Goal: Check status: Check status

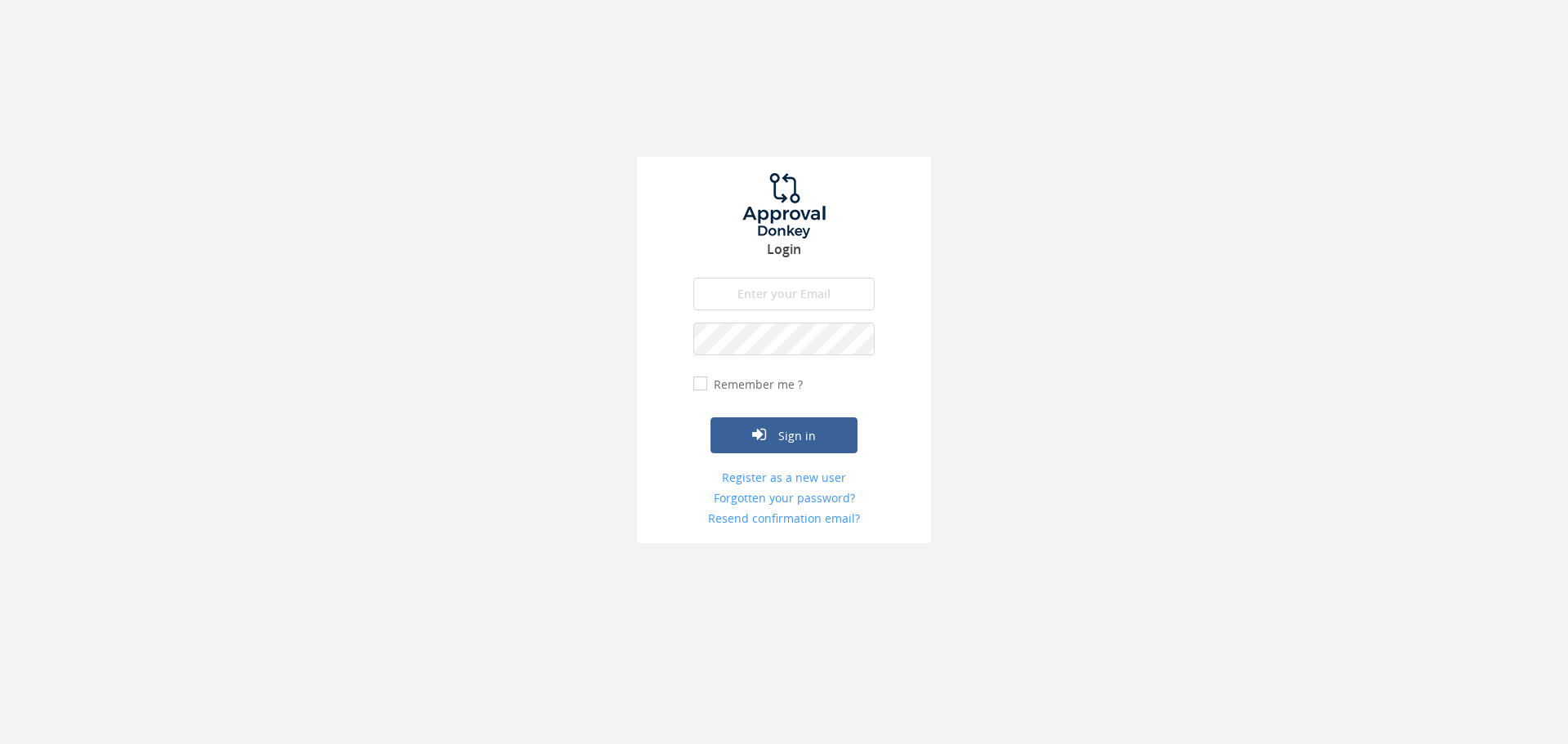
type input "[PERSON_NAME][EMAIL_ADDRESS][PERSON_NAME][DOMAIN_NAME]"
click at [695, 384] on input "Remember me ?" at bounding box center [698, 384] width 11 height 11
checkbox input "true"
click at [774, 439] on button "Sign in" at bounding box center [784, 435] width 147 height 36
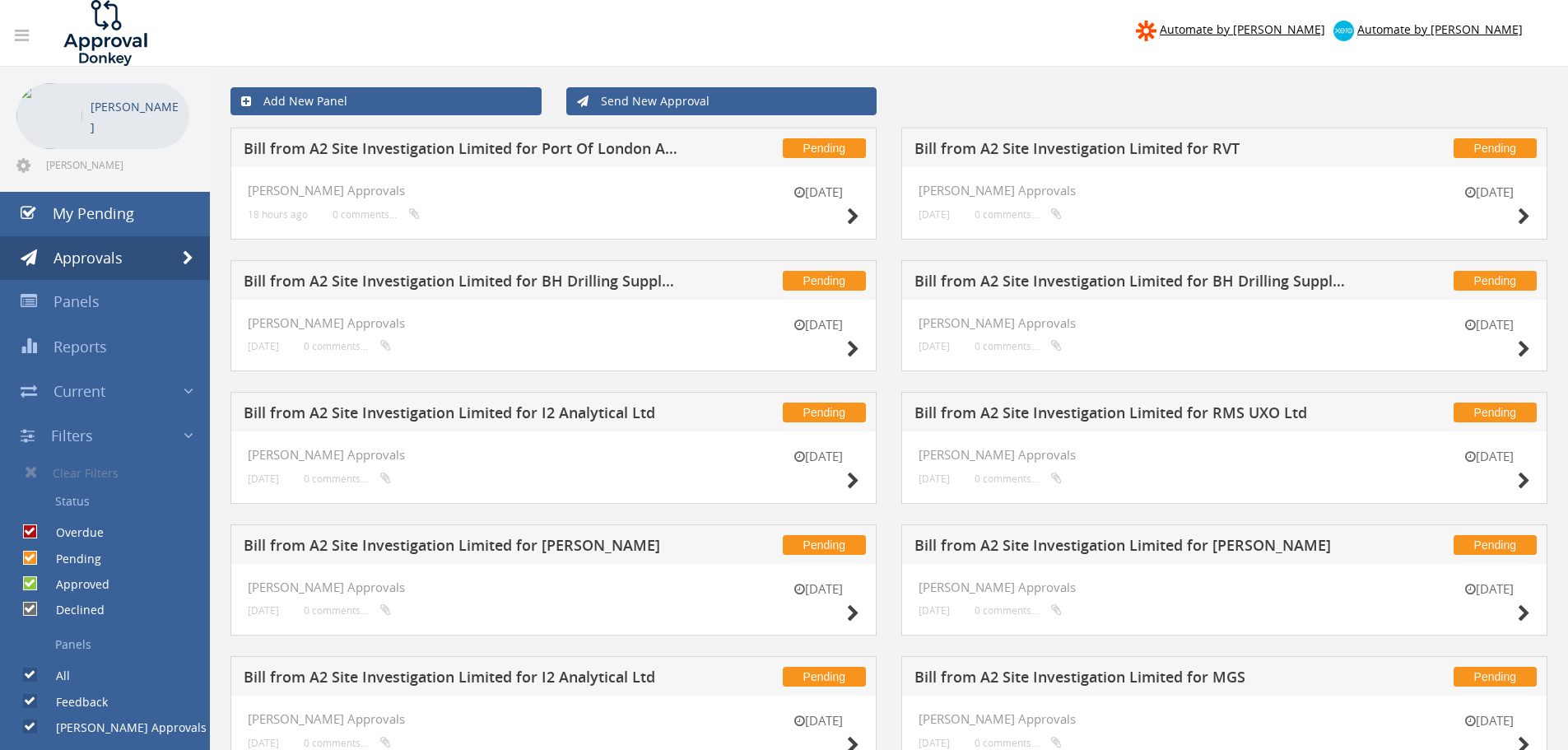
click at [30, 555] on input "Pending" at bounding box center [28, 557] width 11 height 11
checkbox input "false"
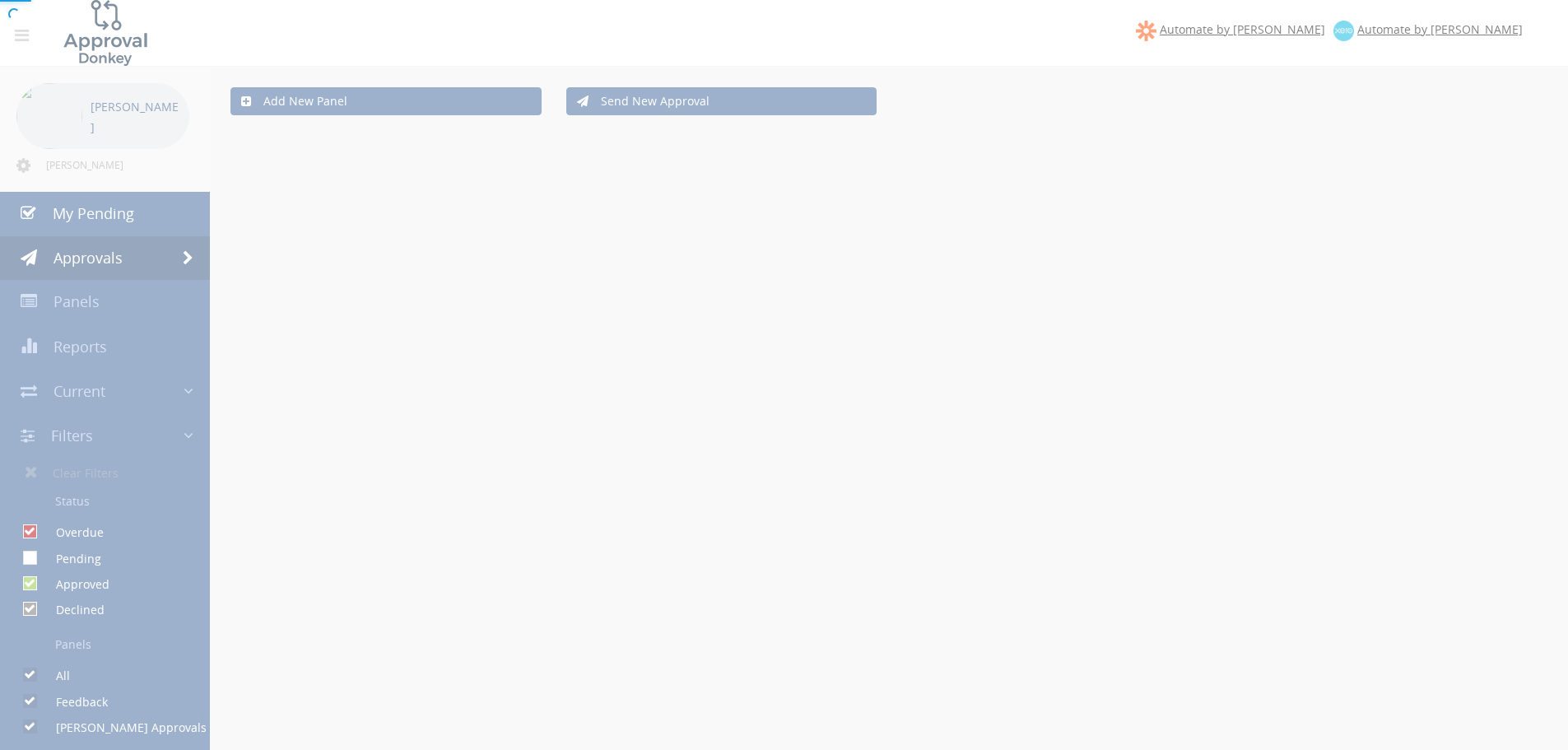
click at [28, 585] on div at bounding box center [784, 375] width 1568 height 750
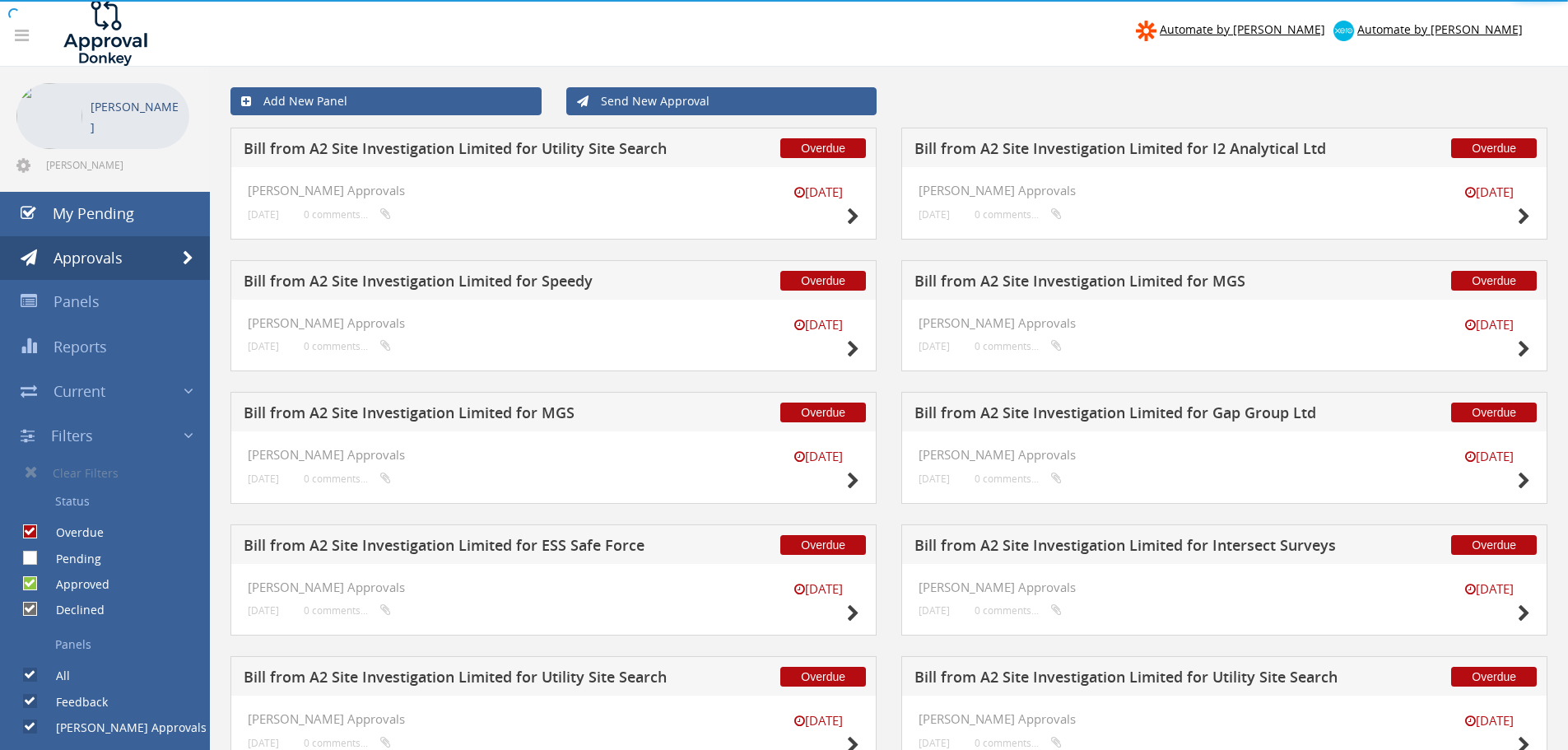
click at [28, 585] on input "Approved" at bounding box center [28, 584] width 11 height 11
checkbox input "false"
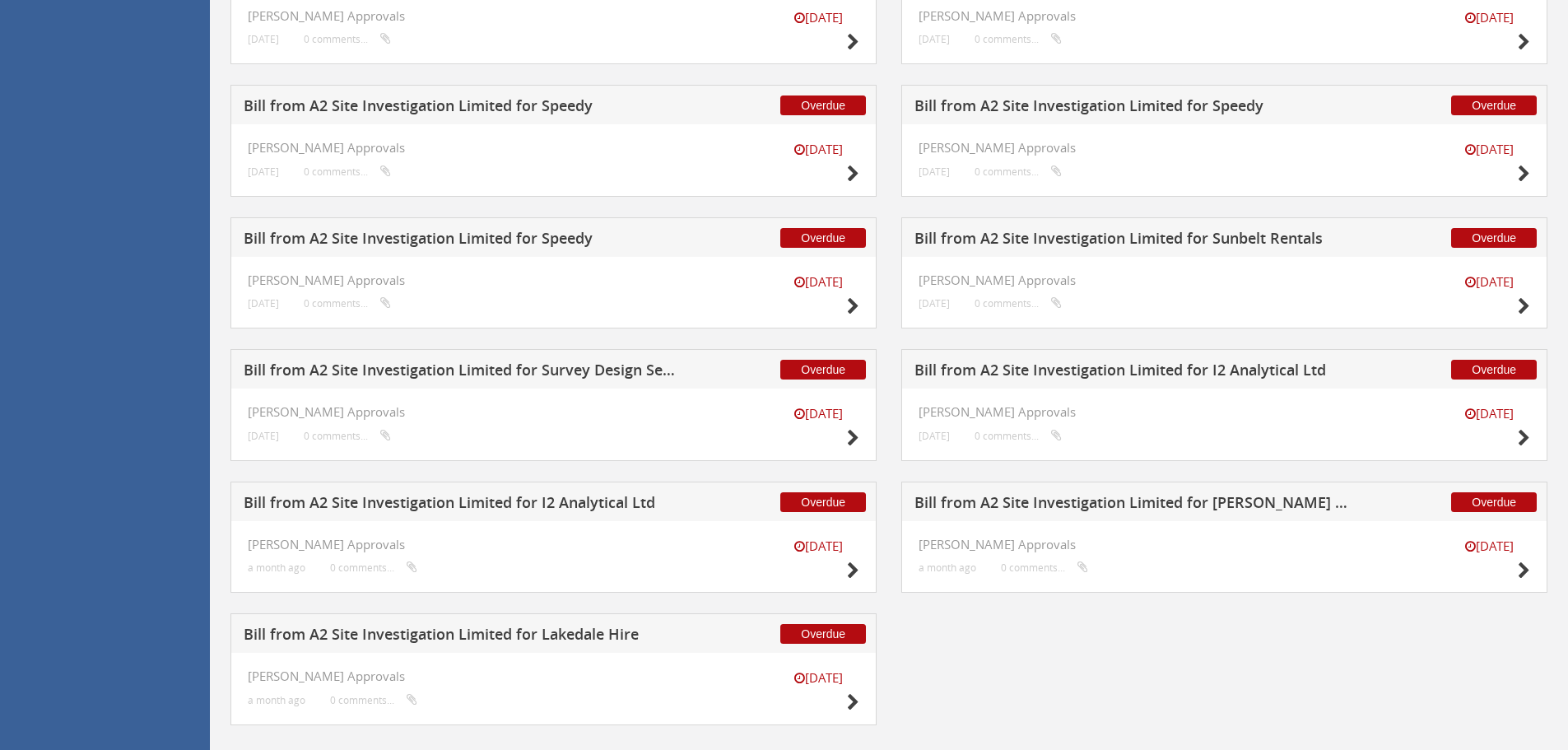
scroll to position [1128, 0]
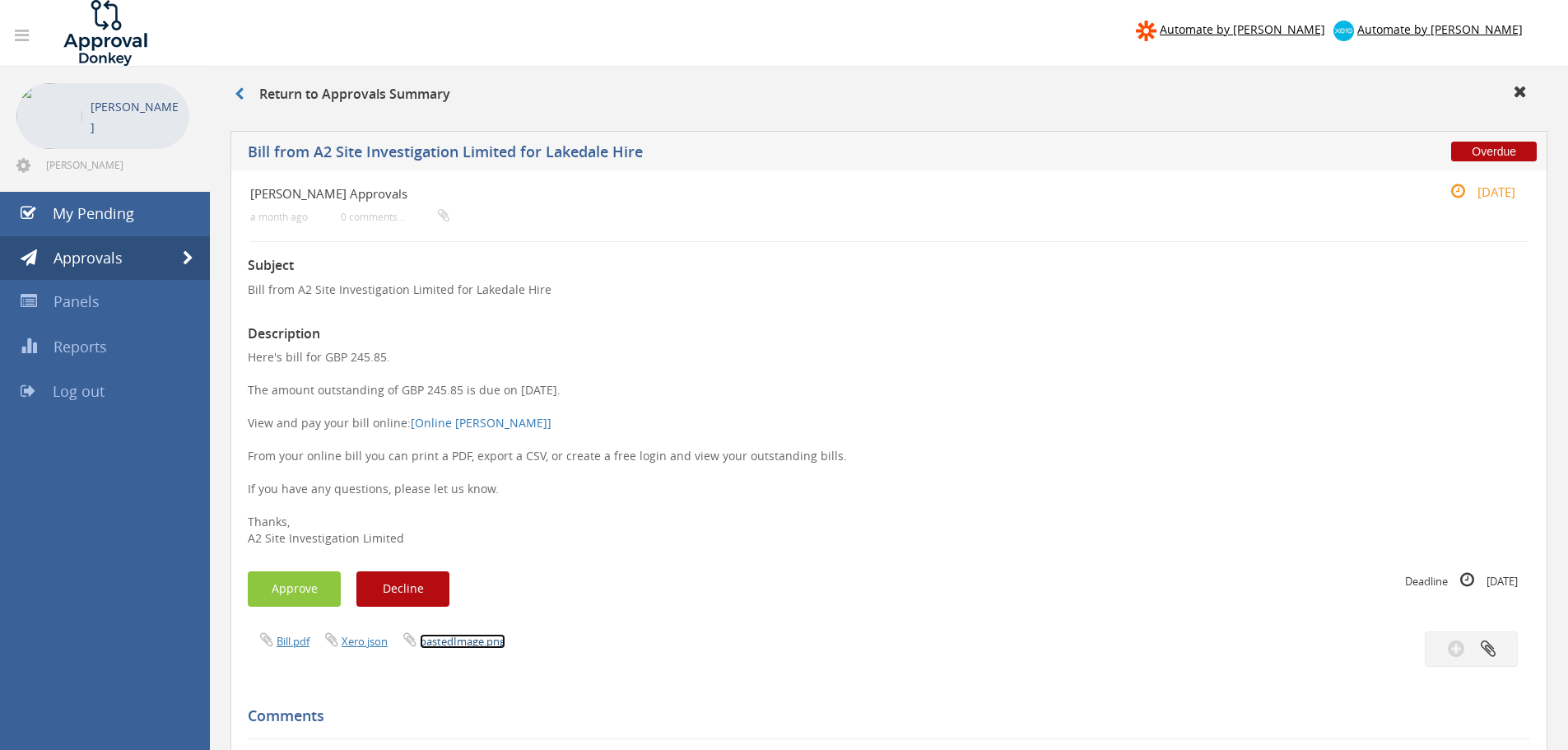
click at [439, 640] on link "pastedImage.png" at bounding box center [463, 641] width 85 height 15
click at [300, 641] on link "Bill.pdf" at bounding box center [293, 641] width 33 height 15
click at [292, 634] on link "Bill.pdf" at bounding box center [293, 641] width 33 height 15
click at [534, 641] on link "Sales_Invoice_SI-10097_P J DRILLING LTD.pdf" at bounding box center [528, 641] width 218 height 15
